Goal: Task Accomplishment & Management: Manage account settings

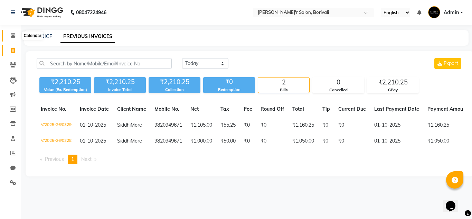
click at [12, 33] on icon at bounding box center [13, 35] width 4 height 5
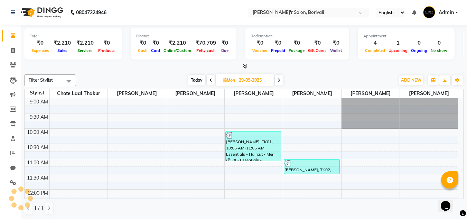
scroll to position [274, 0]
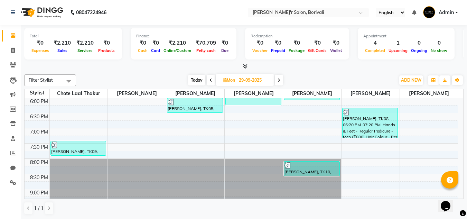
click at [281, 82] on span at bounding box center [279, 80] width 8 height 11
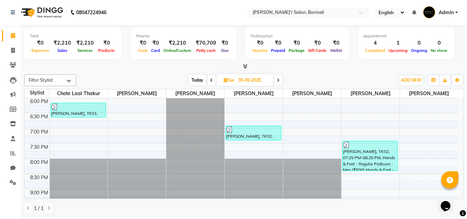
click at [281, 82] on span at bounding box center [278, 80] width 8 height 11
type input "01-10-2025"
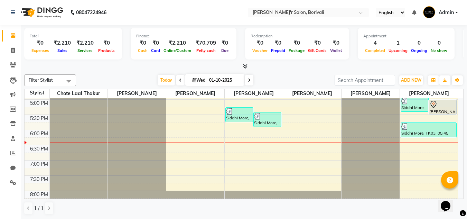
scroll to position [207, 0]
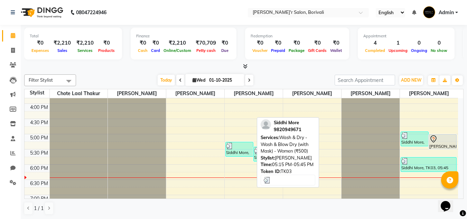
click at [244, 152] on div "Siddhi More, TK03, 05:15 PM-05:45 PM, Wash & Dry - Wash & Blow Dry (with Mask) …" at bounding box center [239, 149] width 27 height 14
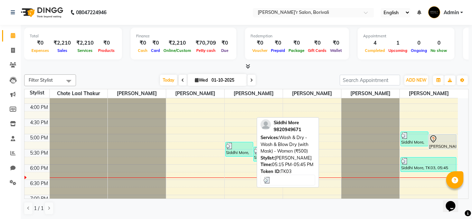
select select "3"
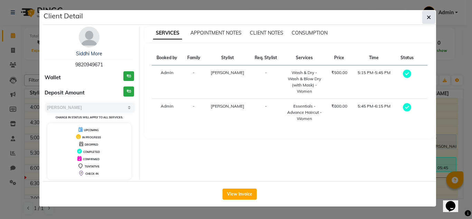
click at [431, 17] on button "button" at bounding box center [428, 17] width 13 height 13
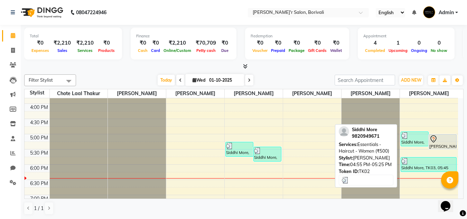
click at [414, 142] on div "Siddhi More, TK02, 04:55 PM-05:25 PM, Essentials - Haircut - Women (₹500)" at bounding box center [414, 139] width 27 height 14
select select "3"
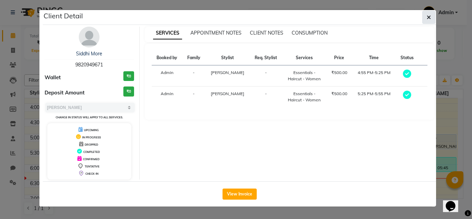
click at [428, 16] on icon "button" at bounding box center [429, 18] width 4 height 6
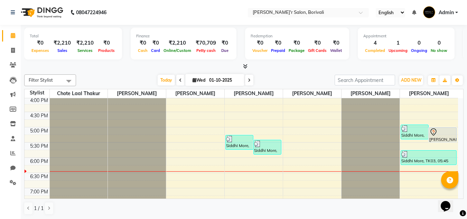
scroll to position [191, 0]
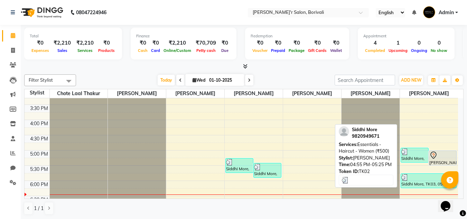
click at [415, 158] on div "Siddhi More, TK02, 04:55 PM-05:25 PM, Essentials - Haircut - Women (₹500)" at bounding box center [414, 155] width 27 height 14
select select "3"
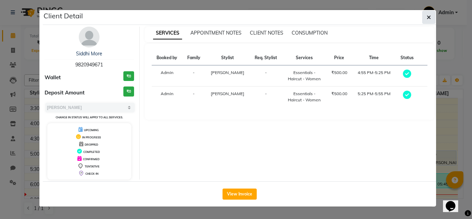
click at [430, 16] on icon "button" at bounding box center [429, 18] width 4 height 6
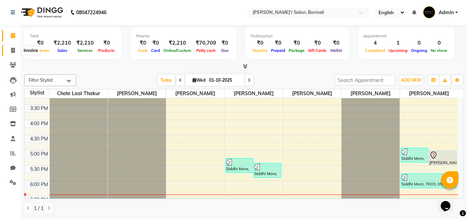
click at [13, 48] on icon at bounding box center [13, 50] width 4 height 5
select select "8737"
select select "service"
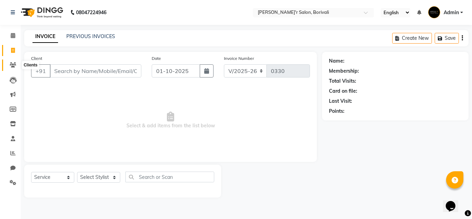
click at [11, 66] on icon at bounding box center [13, 64] width 7 height 5
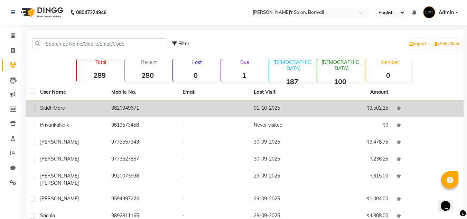
click at [146, 112] on td "9820949671" at bounding box center [142, 108] width 71 height 17
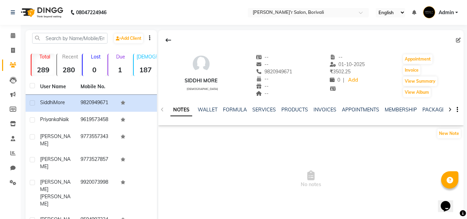
click at [265, 105] on div "NOTES WALLET FORMULA SERVICES PRODUCTS INVOICES APPOINTMENTS MEMBERSHIP PACKAGE…" at bounding box center [310, 110] width 305 height 24
click at [265, 108] on link "SERVICES" at bounding box center [263, 109] width 23 height 6
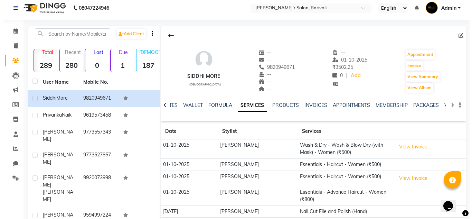
scroll to position [69, 0]
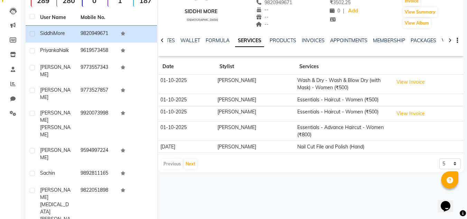
click at [190, 102] on td "01-10-2025" at bounding box center [186, 100] width 57 height 12
drag, startPoint x: 322, startPoint y: 97, endPoint x: 192, endPoint y: 122, distance: 132.2
click at [189, 123] on td "01-10-2025" at bounding box center [186, 130] width 57 height 19
click at [417, 116] on button "View Invoice" at bounding box center [410, 113] width 35 height 11
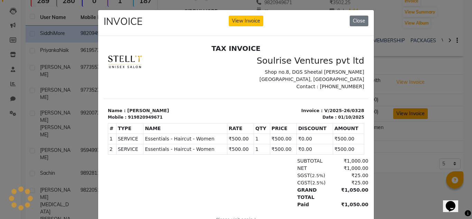
scroll to position [0, 0]
click at [356, 21] on button "Close" at bounding box center [359, 21] width 19 height 11
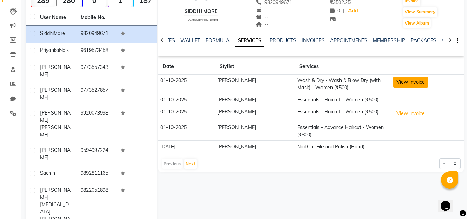
click at [399, 77] on button "View Invoice" at bounding box center [410, 82] width 35 height 11
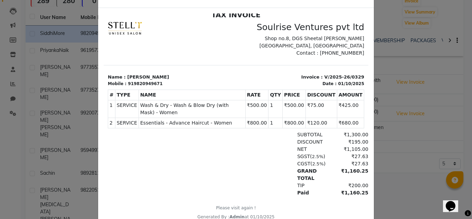
scroll to position [55, 0]
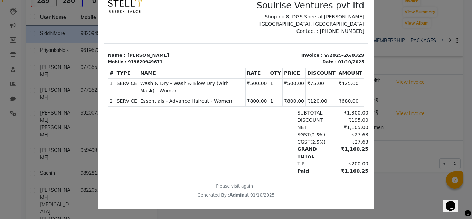
click at [440, 141] on ngb-modal-window "INVOICE View Invoice Close" at bounding box center [236, 109] width 472 height 219
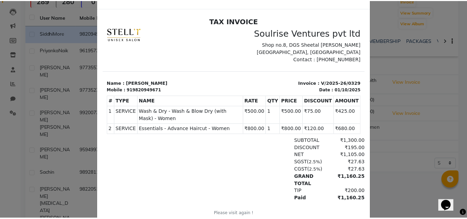
scroll to position [0, 0]
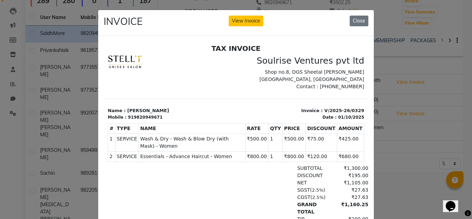
click at [356, 15] on div "INVOICE View Invoice Close" at bounding box center [236, 23] width 276 height 26
click at [356, 16] on button "Close" at bounding box center [359, 21] width 19 height 11
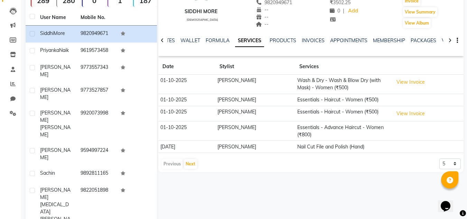
drag, startPoint x: 181, startPoint y: 99, endPoint x: 173, endPoint y: 99, distance: 7.6
click at [173, 99] on td "01-10-2025" at bounding box center [186, 100] width 57 height 12
click at [455, 38] on button "button" at bounding box center [456, 40] width 4 height 7
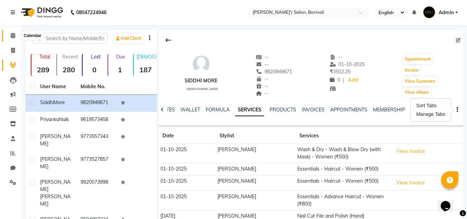
click at [14, 34] on icon at bounding box center [13, 35] width 4 height 5
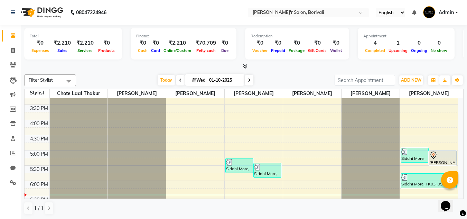
scroll to position [226, 0]
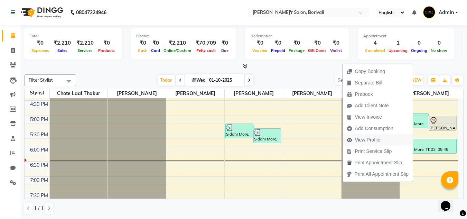
click at [382, 142] on span "View Profile" at bounding box center [363, 139] width 42 height 11
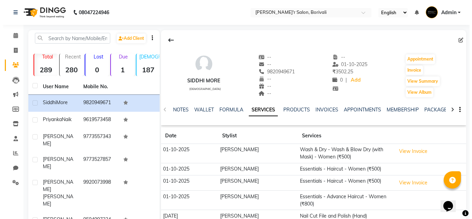
scroll to position [87, 0]
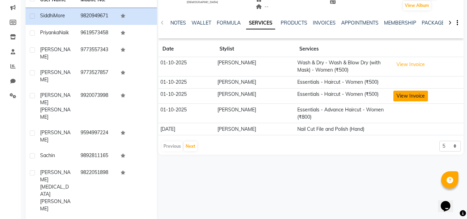
drag, startPoint x: 362, startPoint y: 96, endPoint x: 414, endPoint y: 97, distance: 51.8
click at [414, 97] on button "View Invoice" at bounding box center [410, 96] width 35 height 11
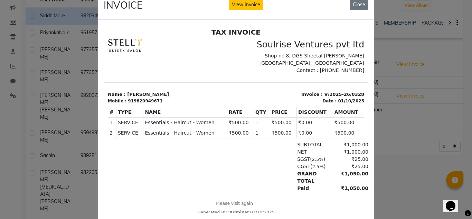
scroll to position [0, 0]
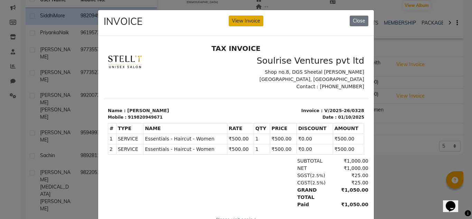
click at [235, 22] on button "View Invoice" at bounding box center [246, 21] width 35 height 11
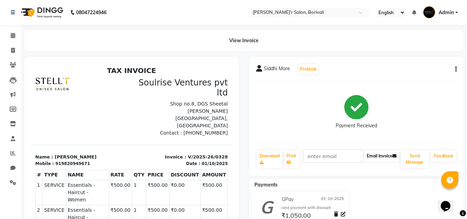
scroll to position [95, 0]
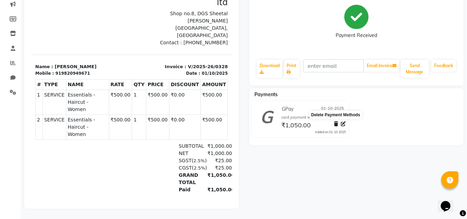
click at [334, 121] on icon at bounding box center [336, 123] width 4 height 5
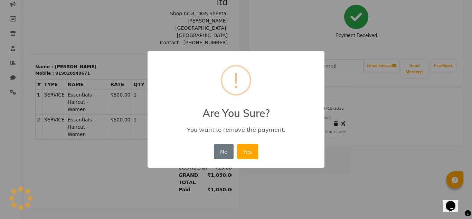
click at [260, 150] on div "× ! Are You Sure? You want to remove the payment. No No Yes" at bounding box center [236, 109] width 177 height 117
click at [252, 150] on button "Yes" at bounding box center [247, 151] width 21 height 15
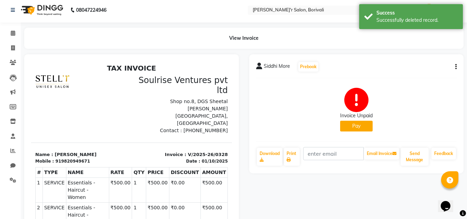
scroll to position [0, 0]
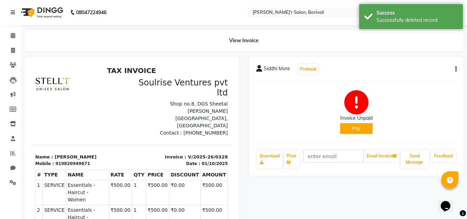
click at [454, 68] on button "button" at bounding box center [454, 69] width 4 height 7
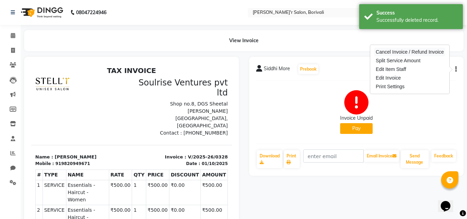
click at [428, 52] on div "Cancel Invoice / Refund Invoice" at bounding box center [409, 52] width 71 height 9
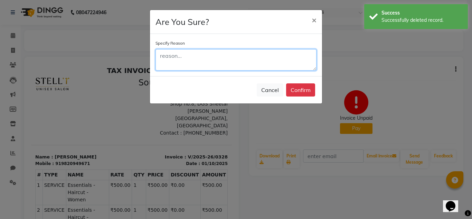
click at [254, 70] on textarea at bounding box center [235, 59] width 161 height 21
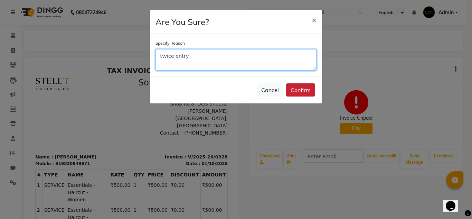
type textarea "twice entry"
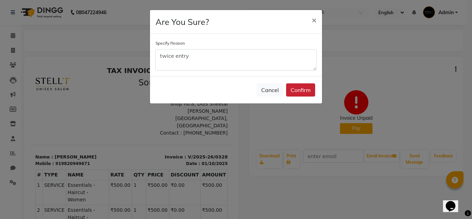
click at [299, 91] on button "Confirm" at bounding box center [300, 89] width 29 height 13
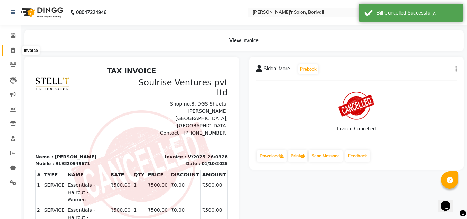
click at [10, 47] on span at bounding box center [13, 51] width 12 height 8
select select "8737"
select select "service"
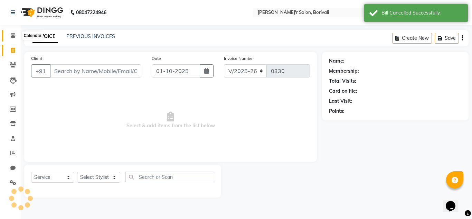
click at [11, 35] on icon at bounding box center [13, 35] width 4 height 5
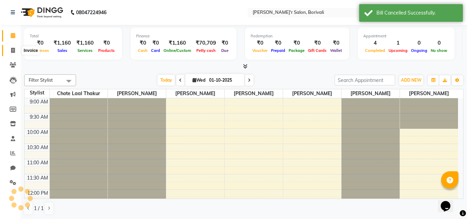
click at [10, 48] on span at bounding box center [13, 51] width 12 height 8
select select "8737"
select select "service"
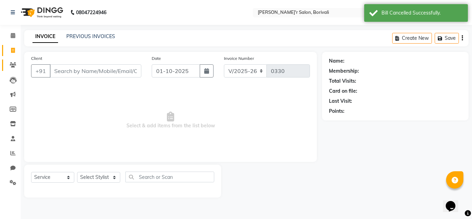
click at [16, 66] on icon at bounding box center [13, 64] width 7 height 5
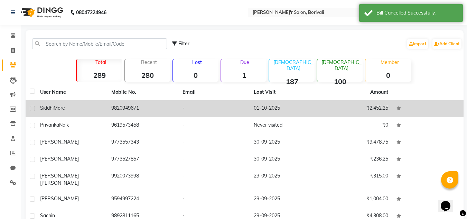
click at [174, 109] on td "9820949671" at bounding box center [142, 108] width 71 height 17
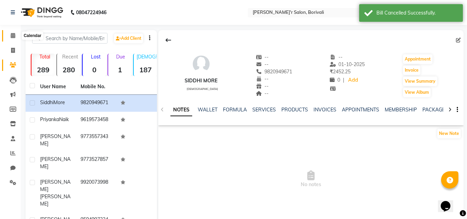
click at [14, 35] on icon at bounding box center [13, 35] width 4 height 5
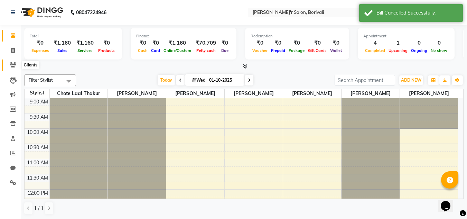
click at [13, 60] on link "Clients" at bounding box center [10, 64] width 17 height 11
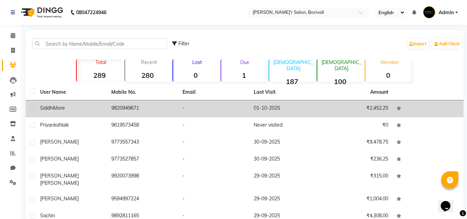
click at [96, 105] on div "Siddhi More" at bounding box center [71, 107] width 63 height 7
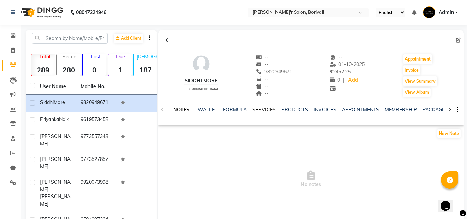
click at [263, 110] on link "SERVICES" at bounding box center [263, 109] width 23 height 6
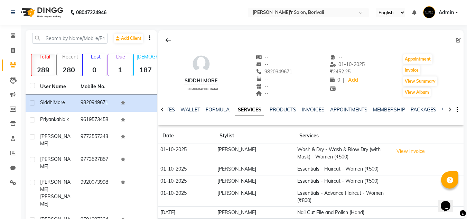
scroll to position [87, 0]
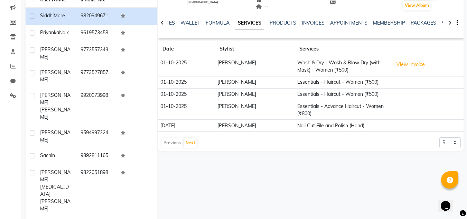
click at [364, 82] on td "Essentials - Haircut - Women (₹500)" at bounding box center [343, 82] width 96 height 12
click at [201, 83] on td "01-10-2025" at bounding box center [186, 82] width 57 height 12
click at [311, 22] on link "INVOICES" at bounding box center [313, 23] width 23 height 6
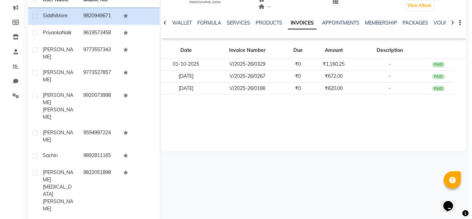
scroll to position [52, 0]
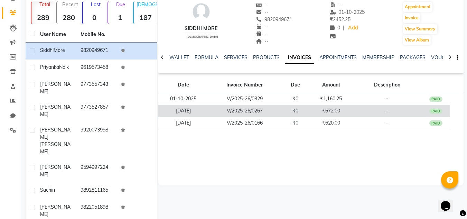
click at [324, 111] on td "₹672.00" at bounding box center [331, 111] width 43 height 12
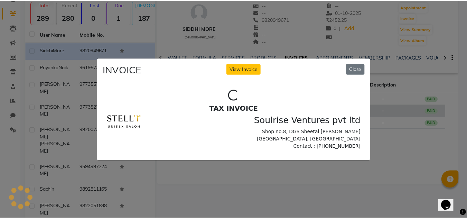
scroll to position [0, 0]
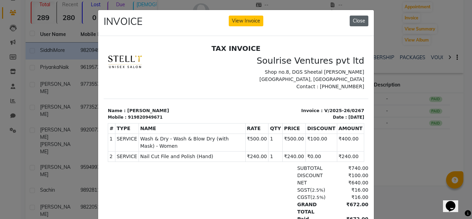
click at [357, 20] on button "Close" at bounding box center [359, 21] width 19 height 11
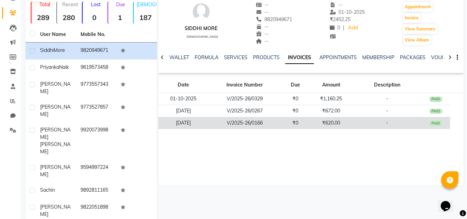
click at [265, 121] on td "V/2025-26/0166" at bounding box center [244, 123] width 73 height 12
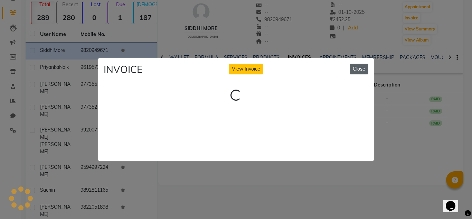
click at [357, 65] on button "Close" at bounding box center [359, 69] width 19 height 11
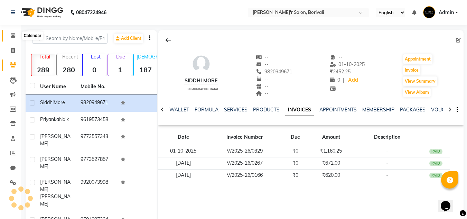
click at [12, 32] on span at bounding box center [13, 36] width 12 height 8
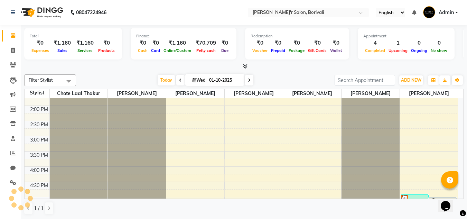
scroll to position [242, 0]
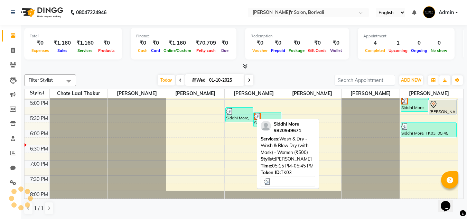
click at [243, 114] on div at bounding box center [239, 111] width 27 height 7
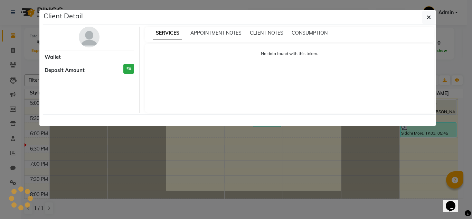
select select "3"
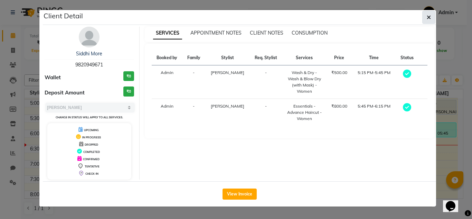
click at [431, 15] on button "button" at bounding box center [428, 17] width 13 height 13
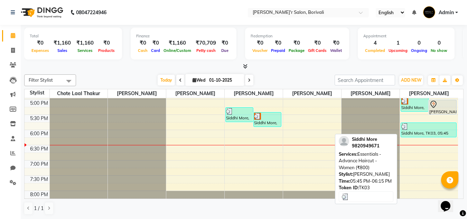
click at [422, 130] on div "Siddhi More, TK03, 05:45 PM-06:15 PM, Essentials - Advance Haircut - Women (₹80…" at bounding box center [428, 130] width 55 height 14
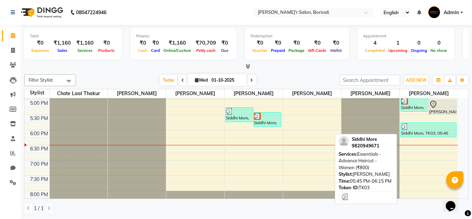
select select "3"
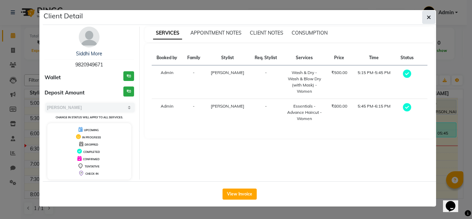
click at [428, 13] on button "button" at bounding box center [428, 17] width 13 height 13
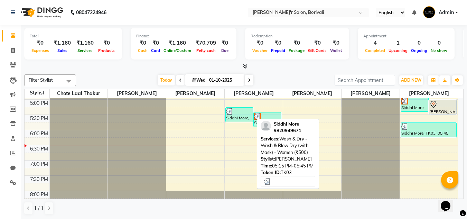
click at [245, 116] on div "Siddhi More, TK03, 05:15 PM-05:45 PM, Wash & Dry - Wash & Blow Dry (with Mask) …" at bounding box center [239, 114] width 27 height 14
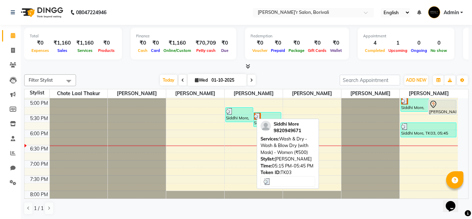
select select "3"
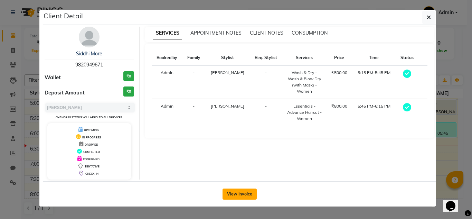
click at [231, 192] on button "View Invoice" at bounding box center [239, 193] width 34 height 11
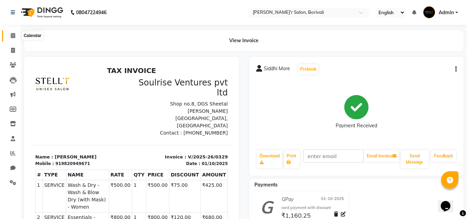
drag, startPoint x: 13, startPoint y: 36, endPoint x: 27, endPoint y: 36, distance: 14.2
click at [13, 36] on icon at bounding box center [13, 35] width 4 height 5
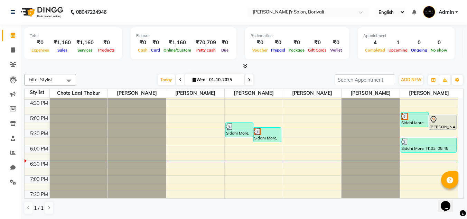
scroll to position [226, 0]
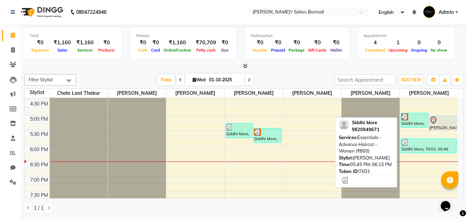
click at [418, 148] on div "Siddhi More, TK03, 05:45 PM-06:15 PM, Essentials - Advance Haircut - Women (₹80…" at bounding box center [428, 146] width 55 height 14
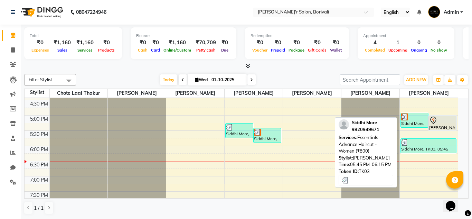
select select "3"
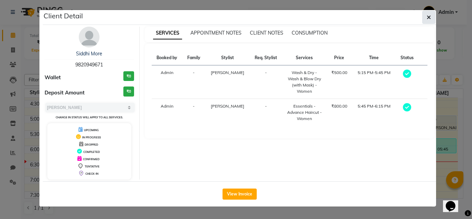
click at [427, 18] on icon "button" at bounding box center [429, 18] width 4 height 6
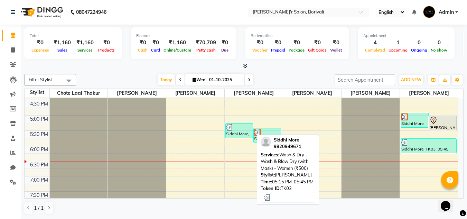
click at [228, 129] on img at bounding box center [229, 127] width 7 height 7
select select "3"
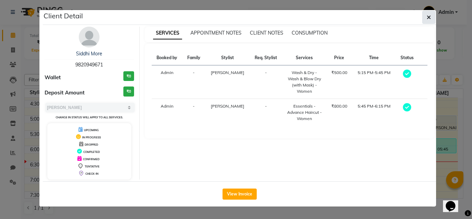
click at [427, 16] on icon "button" at bounding box center [429, 18] width 4 height 6
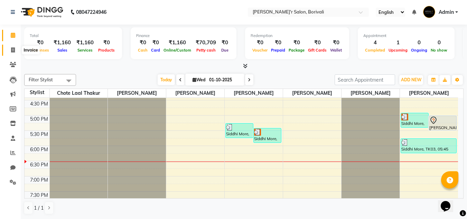
click at [11, 53] on span at bounding box center [13, 50] width 12 height 8
select select "8737"
select select "service"
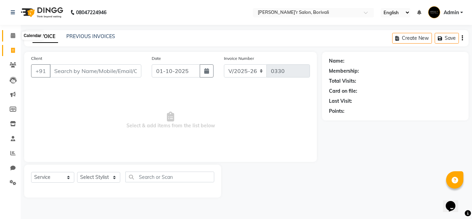
click at [13, 36] on icon at bounding box center [13, 35] width 4 height 5
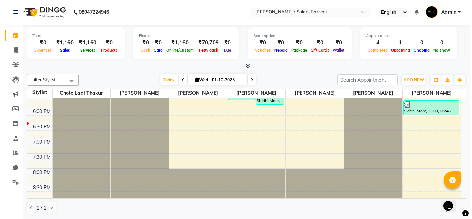
scroll to position [191, 0]
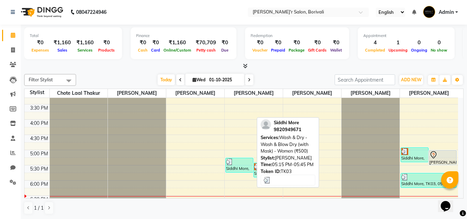
click at [242, 164] on div at bounding box center [239, 161] width 27 height 7
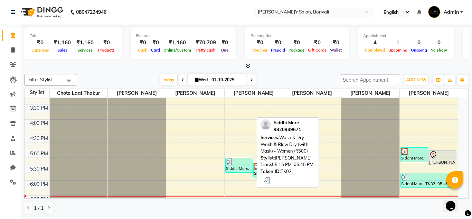
select select "3"
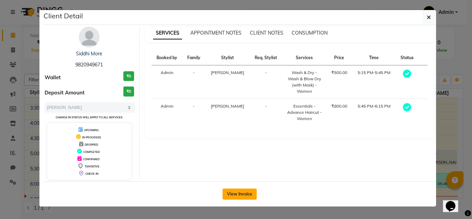
click at [245, 193] on button "View Invoice" at bounding box center [239, 193] width 34 height 11
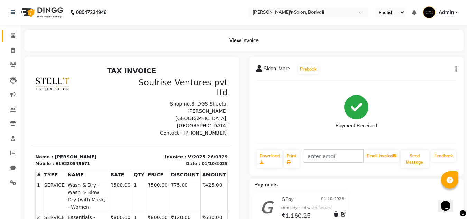
scroll to position [117, 0]
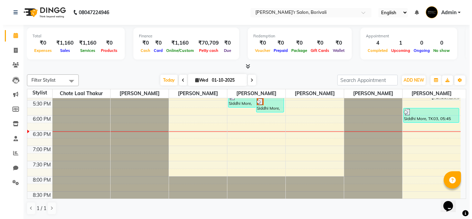
scroll to position [226, 0]
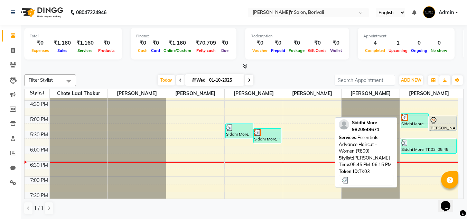
click at [415, 144] on div at bounding box center [428, 142] width 55 height 7
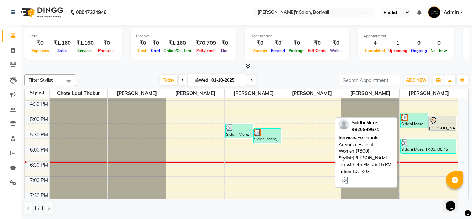
select select "3"
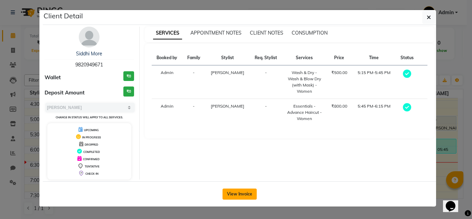
click at [240, 192] on button "View Invoice" at bounding box center [239, 193] width 34 height 11
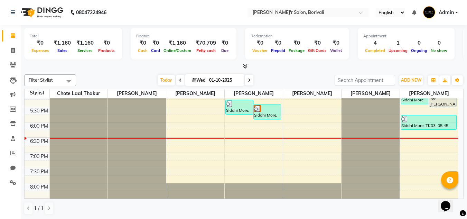
scroll to position [207, 0]
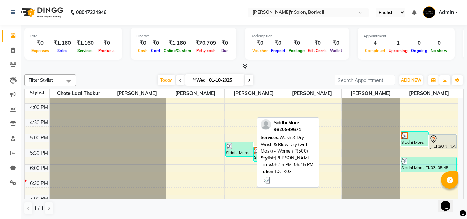
click at [235, 146] on div at bounding box center [239, 145] width 27 height 7
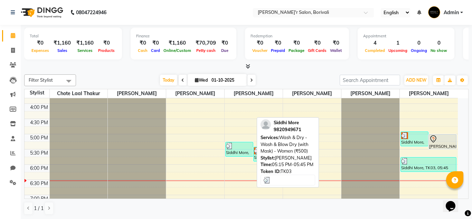
select select "3"
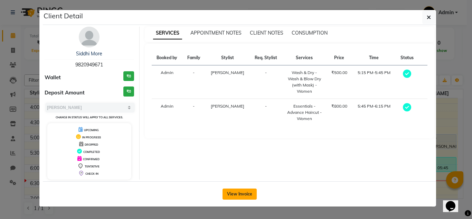
click at [237, 190] on button "View Invoice" at bounding box center [239, 193] width 34 height 11
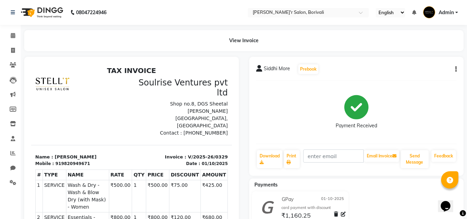
click at [456, 69] on icon "button" at bounding box center [455, 69] width 1 height 0
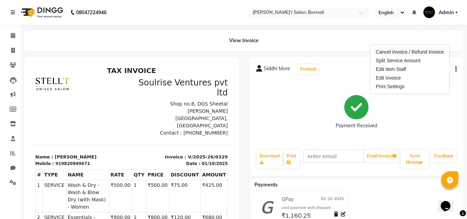
click at [402, 52] on div "Cancel Invoice / Refund Invoice" at bounding box center [409, 52] width 71 height 9
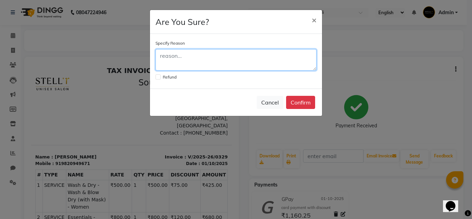
click at [200, 56] on textarea at bounding box center [235, 59] width 161 height 21
click at [212, 58] on textarea "entry was done" at bounding box center [235, 59] width 161 height 21
type textarea "entry was done twice"
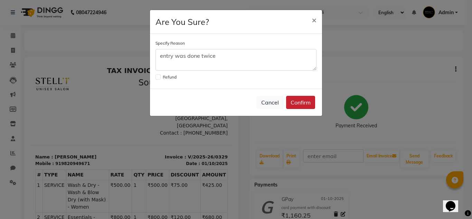
click at [298, 100] on button "Confirm" at bounding box center [300, 102] width 29 height 13
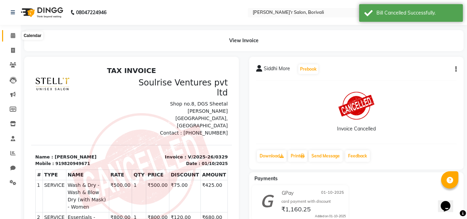
click at [11, 35] on icon at bounding box center [13, 35] width 4 height 5
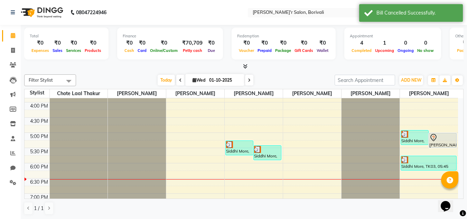
scroll to position [226, 0]
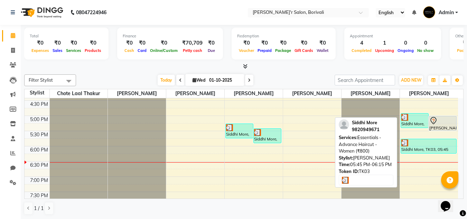
click at [408, 144] on div at bounding box center [428, 142] width 55 height 7
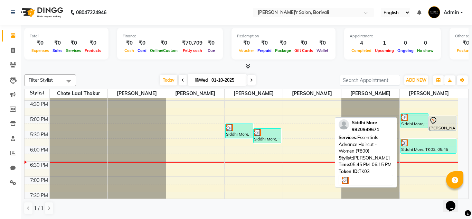
select select "3"
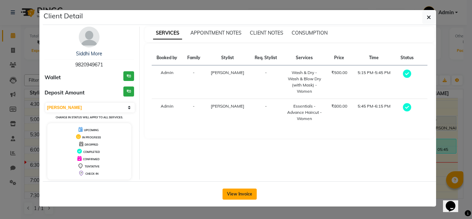
click at [237, 192] on button "View Invoice" at bounding box center [239, 193] width 34 height 11
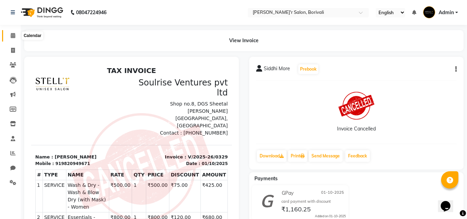
click at [9, 33] on span at bounding box center [13, 36] width 12 height 8
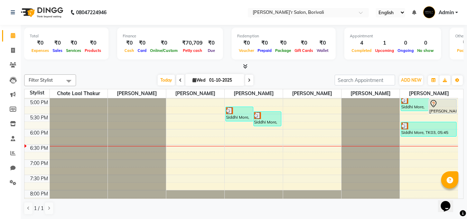
scroll to position [226, 0]
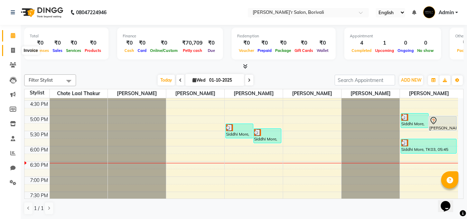
click at [14, 51] on icon at bounding box center [13, 50] width 4 height 5
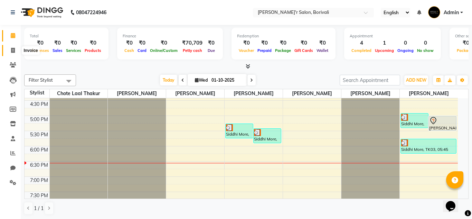
select select "8737"
select select "service"
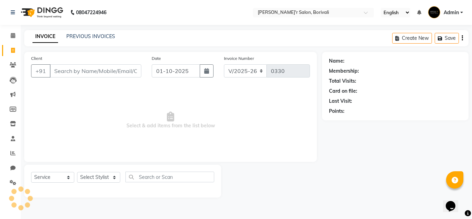
click at [98, 76] on input "Client" at bounding box center [96, 70] width 92 height 13
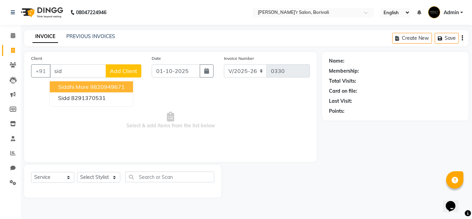
click at [94, 84] on ngb-highlight "9820949671" at bounding box center [107, 86] width 35 height 7
type input "9820949671"
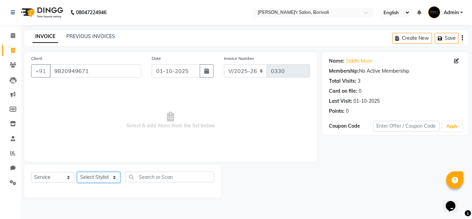
click at [109, 179] on select "Select Stylist [PERSON_NAME] Chote Laal [PERSON_NAME] [PERSON_NAME] [PERSON_NAM…" at bounding box center [98, 177] width 43 height 11
select select "89313"
click at [77, 172] on select "Select Stylist [PERSON_NAME] Chote Laal [PERSON_NAME] [PERSON_NAME] [PERSON_NAM…" at bounding box center [98, 177] width 43 height 11
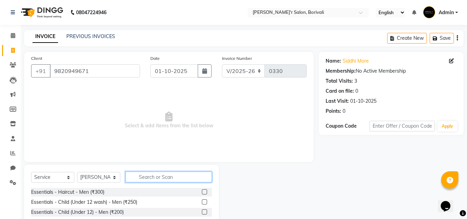
click at [159, 175] on input "text" at bounding box center [168, 176] width 86 height 11
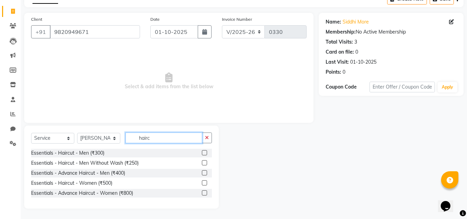
type input "hairc"
click at [205, 193] on label at bounding box center [204, 192] width 5 height 5
click at [205, 193] on input "checkbox" at bounding box center [204, 193] width 4 height 4
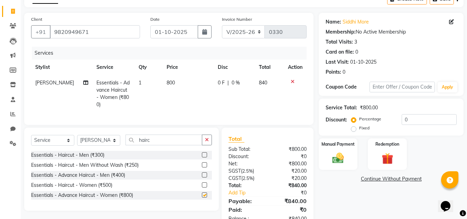
checkbox input "false"
click at [180, 135] on input "hairc" at bounding box center [163, 139] width 77 height 11
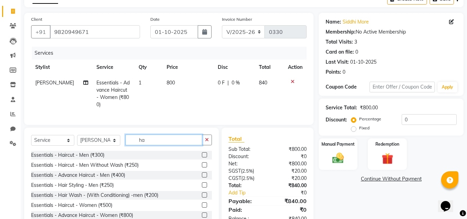
type input "h"
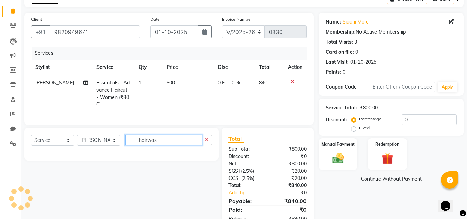
type input "hairwas"
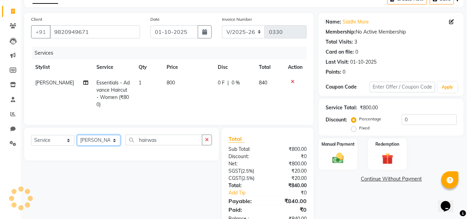
click at [105, 141] on select "Select Stylist [PERSON_NAME] Chote Laal [PERSON_NAME] [PERSON_NAME] [PERSON_NAM…" at bounding box center [98, 140] width 43 height 11
select select "91581"
click at [77, 135] on select "Select Stylist [PERSON_NAME] Chote Laal [PERSON_NAME] [PERSON_NAME] [PERSON_NAM…" at bounding box center [98, 140] width 43 height 11
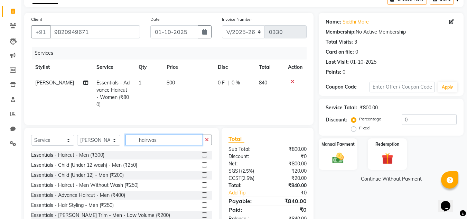
click at [161, 137] on input "hairwas" at bounding box center [163, 139] width 77 height 11
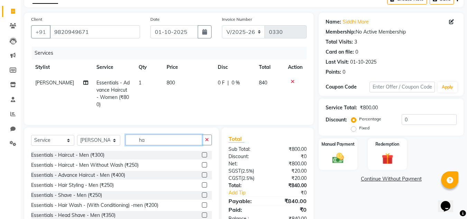
type input "h"
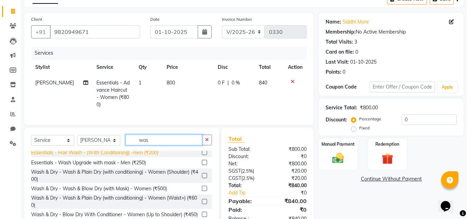
scroll to position [35, 0]
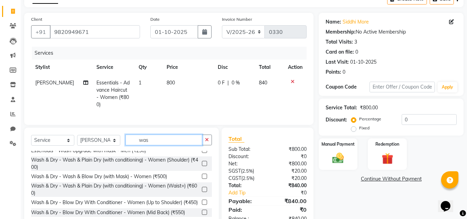
type input "was"
click at [202, 174] on label at bounding box center [204, 175] width 5 height 5
click at [202, 174] on input "checkbox" at bounding box center [204, 176] width 4 height 4
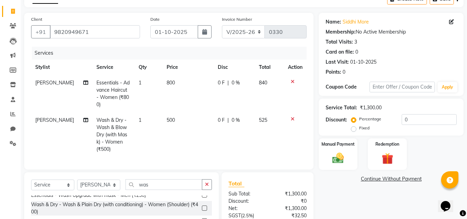
checkbox input "false"
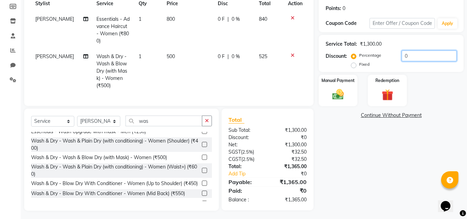
click at [414, 53] on input "0" at bounding box center [428, 55] width 55 height 11
type input "15"
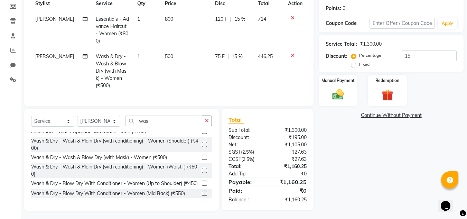
click at [241, 177] on link "Add Tip" at bounding box center [248, 173] width 51 height 7
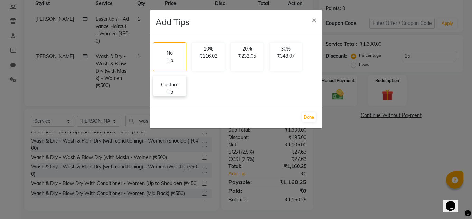
click at [164, 84] on p "Custom Tip" at bounding box center [170, 88] width 24 height 15
select select "89313"
select select "91581"
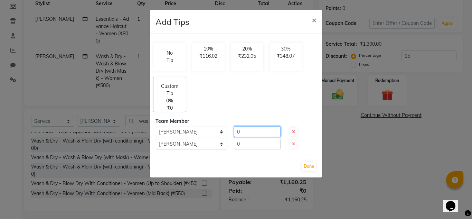
click at [243, 130] on input "0" at bounding box center [257, 131] width 47 height 11
type input "100"
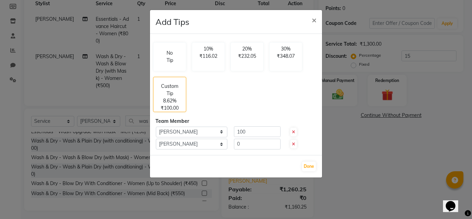
click at [249, 137] on div "No Tip 10% ₹116.02 20% ₹232.05 30% ₹348.07 Custom Tip 8.62% ₹100.00 Team Member…" at bounding box center [236, 94] width 172 height 121
click at [248, 142] on input "0" at bounding box center [257, 144] width 47 height 11
click at [239, 142] on input "0100" at bounding box center [257, 144] width 47 height 11
type input "100"
click at [308, 168] on button "Done" at bounding box center [309, 166] width 14 height 10
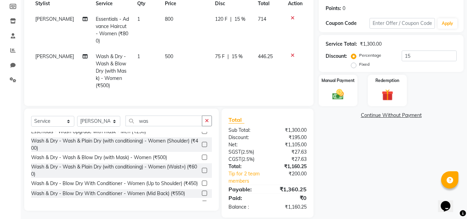
scroll to position [117, 0]
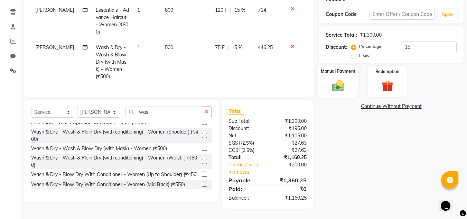
click at [339, 84] on img at bounding box center [337, 85] width 19 height 14
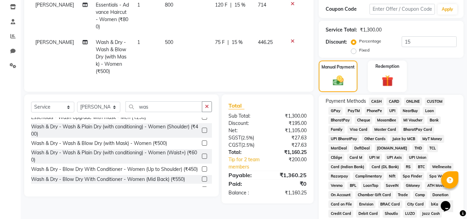
click at [337, 113] on span "GPay" at bounding box center [335, 111] width 14 height 8
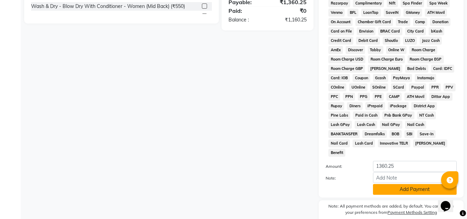
click at [393, 184] on button "Add Payment" at bounding box center [415, 189] width 84 height 11
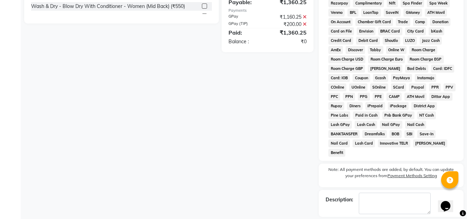
scroll to position [312, 0]
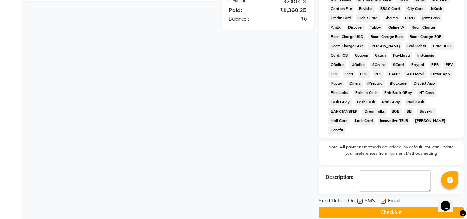
click at [374, 207] on button "Checkout" at bounding box center [391, 212] width 145 height 11
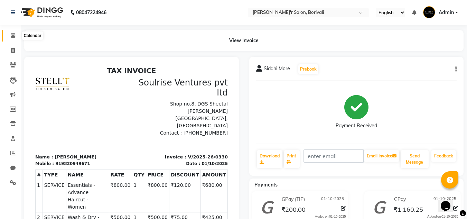
click at [16, 34] on span at bounding box center [13, 36] width 12 height 8
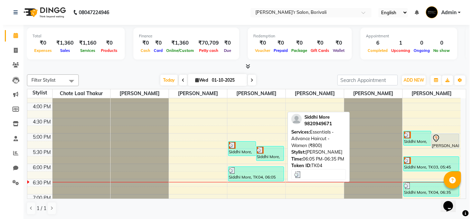
scroll to position [205, 0]
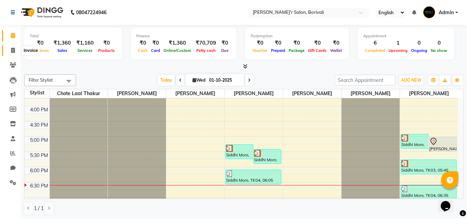
click at [14, 51] on icon at bounding box center [13, 50] width 4 height 5
select select "8737"
select select "service"
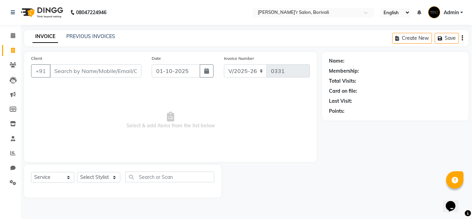
click at [111, 66] on input "Client" at bounding box center [96, 70] width 92 height 13
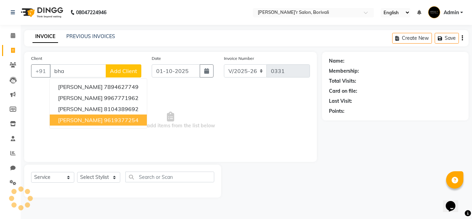
click at [104, 120] on ngb-highlight "9619377254" at bounding box center [121, 119] width 35 height 7
type input "9619377254"
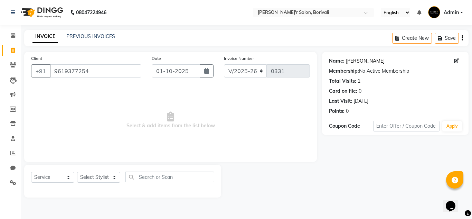
click at [352, 60] on link "[PERSON_NAME]" at bounding box center [365, 60] width 39 height 7
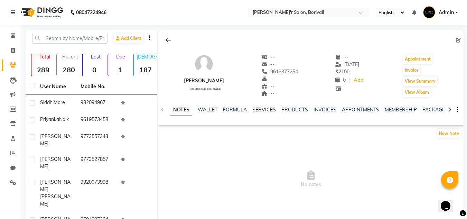
click at [271, 109] on link "SERVICES" at bounding box center [263, 109] width 23 height 6
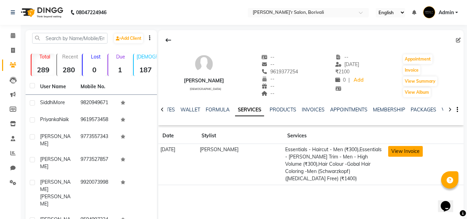
click at [411, 149] on button "View Invoice" at bounding box center [405, 151] width 35 height 11
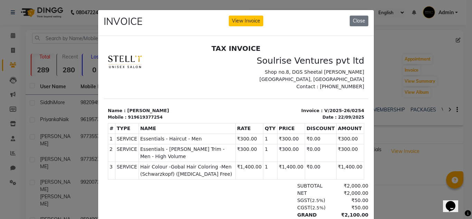
click at [247, 14] on div "INVOICE View Invoice Close" at bounding box center [236, 23] width 276 height 26
click at [247, 17] on button "View Invoice" at bounding box center [246, 21] width 35 height 11
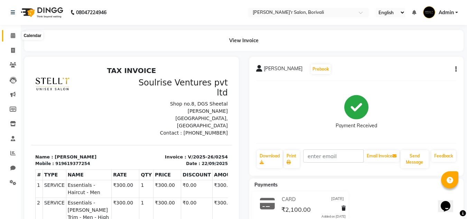
click at [11, 33] on icon at bounding box center [13, 35] width 4 height 5
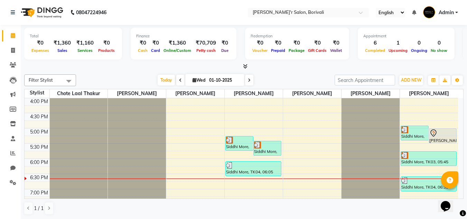
scroll to position [207, 0]
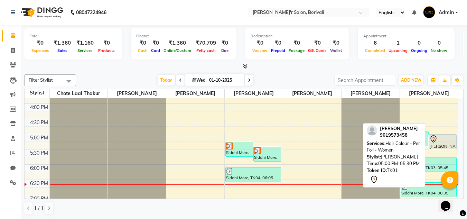
click at [442, 140] on div at bounding box center [442, 139] width 27 height 8
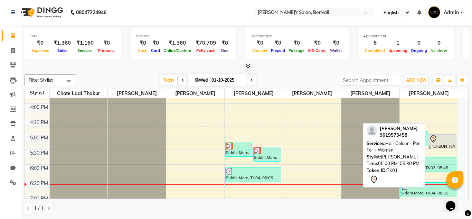
select select "7"
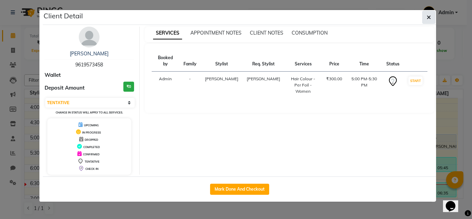
click at [428, 17] on icon "button" at bounding box center [429, 18] width 4 height 6
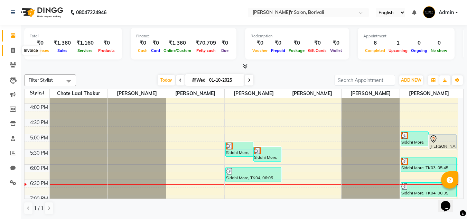
click at [14, 49] on icon at bounding box center [13, 50] width 4 height 5
select select "8737"
select select "service"
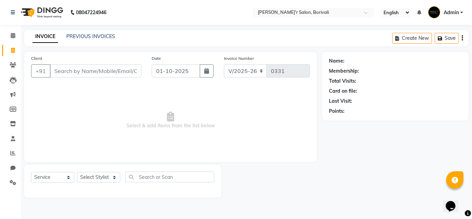
click at [63, 70] on input "Client" at bounding box center [96, 70] width 92 height 13
click at [154, 174] on input "text" at bounding box center [169, 176] width 89 height 11
type input "colour"
click at [111, 171] on div "Select Service Product Membership Package Voucher Prepaid Gift Card Select Styl…" at bounding box center [122, 179] width 183 height 16
click at [104, 178] on select "Select Stylist [PERSON_NAME] Chote Laal [PERSON_NAME] [PERSON_NAME] [PERSON_NAM…" at bounding box center [98, 177] width 43 height 11
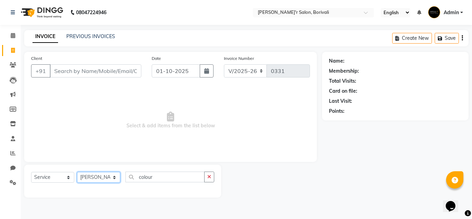
click at [77, 172] on select "Select Stylist [PERSON_NAME] Chote Laal [PERSON_NAME] [PERSON_NAME] [PERSON_NAM…" at bounding box center [98, 177] width 43 height 11
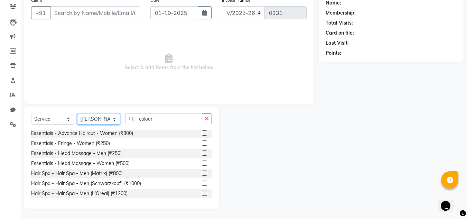
scroll to position [138, 0]
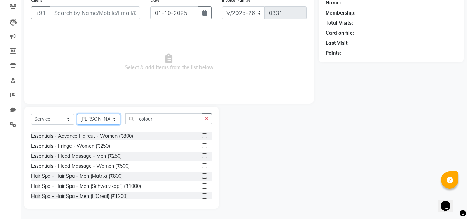
select select "89312"
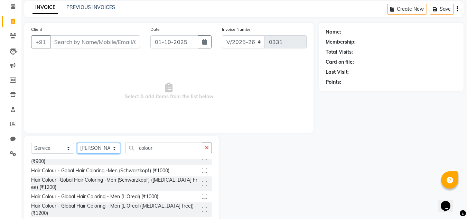
scroll to position [0, 0]
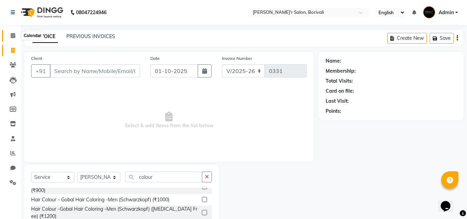
click at [15, 36] on icon at bounding box center [13, 35] width 4 height 5
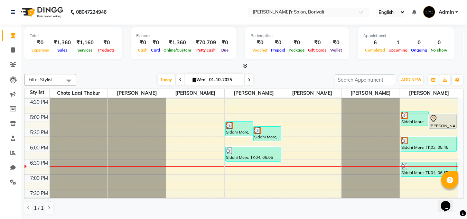
scroll to position [226, 0]
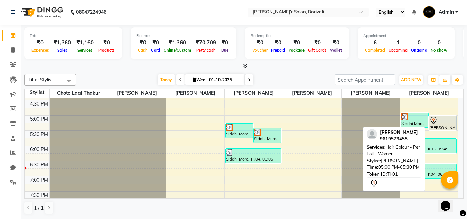
click at [441, 123] on div at bounding box center [442, 120] width 27 height 8
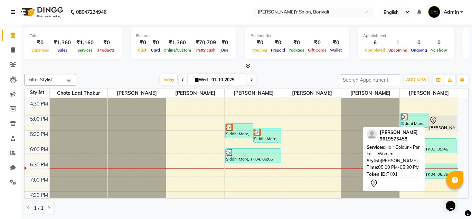
select select "7"
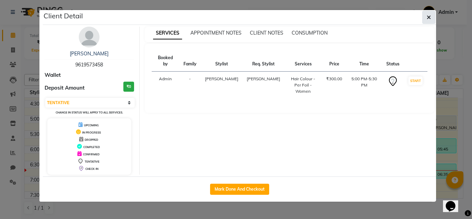
click at [427, 13] on button "button" at bounding box center [428, 17] width 13 height 13
